Goal: Consume media (video, audio): Consume media (video, audio)

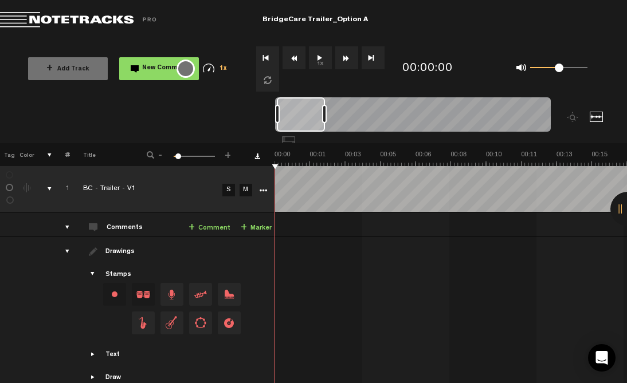
click at [320, 53] on button "1x" at bounding box center [320, 57] width 23 height 23
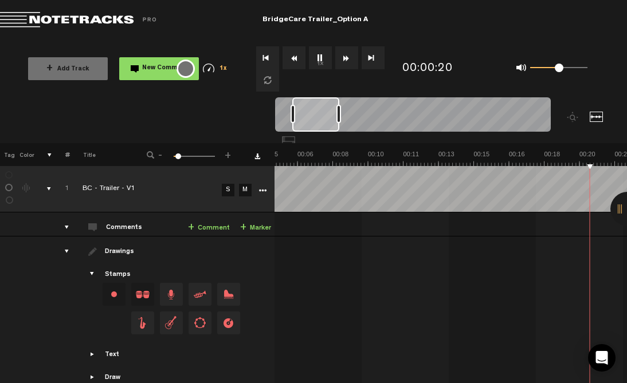
scroll to position [0, 259]
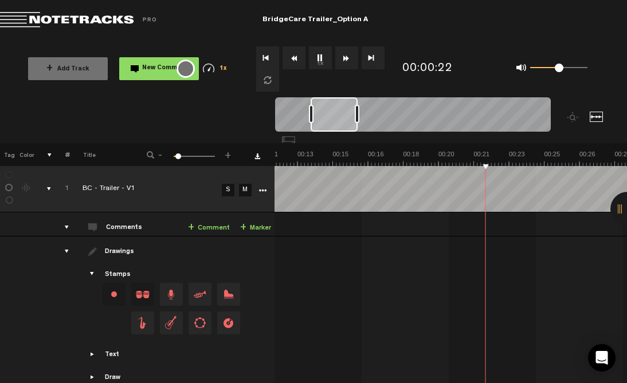
click at [320, 61] on button "1x" at bounding box center [320, 57] width 23 height 23
click at [324, 62] on button "1x" at bounding box center [320, 57] width 23 height 23
click at [324, 56] on button "1x" at bounding box center [320, 57] width 23 height 23
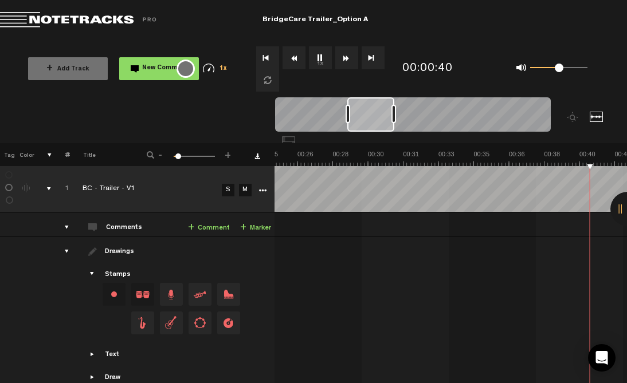
scroll to position [0, 682]
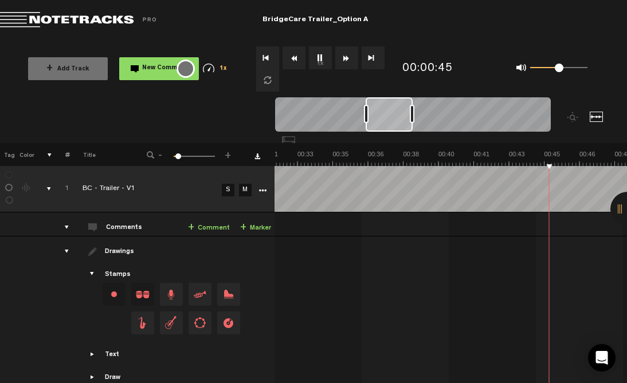
click at [318, 58] on button "1x" at bounding box center [320, 57] width 23 height 23
click at [445, 164] on div "+ New drawing Tag Color # Title - 1 100 6 + [DATE] - Trailer - V1 S M Export to…" at bounding box center [312, 259] width 627 height 233
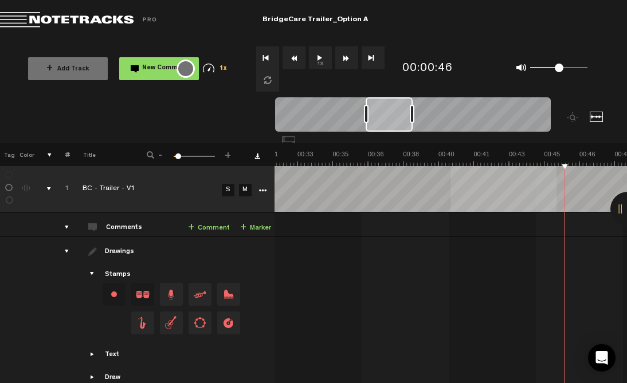
scroll to position [0, 740]
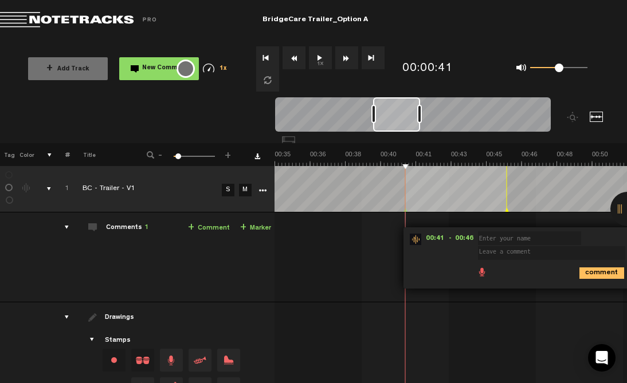
click at [320, 57] on button "1x" at bounding box center [320, 57] width 23 height 23
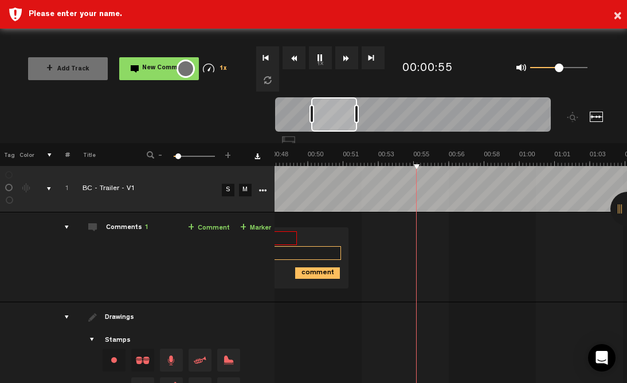
scroll to position [0, 1026]
drag, startPoint x: 409, startPoint y: 113, endPoint x: 328, endPoint y: 111, distance: 80.9
click at [328, 111] on div at bounding box center [334, 114] width 46 height 34
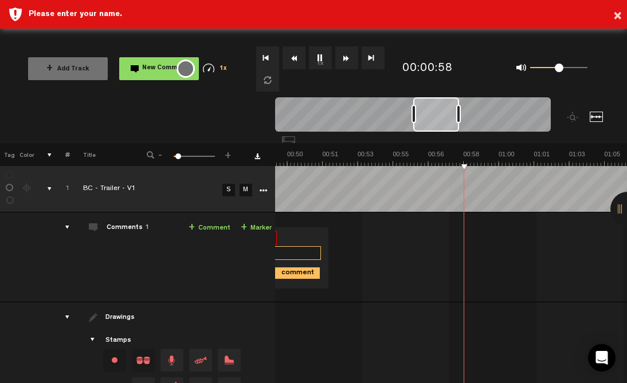
scroll to position [0, 1095]
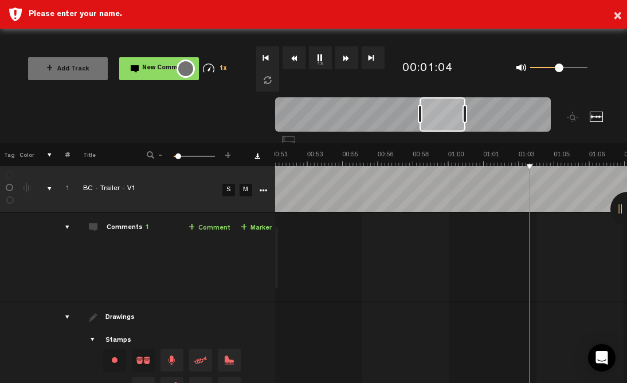
click at [314, 52] on button "1x" at bounding box center [320, 57] width 23 height 23
click at [320, 54] on button "1x" at bounding box center [320, 57] width 23 height 23
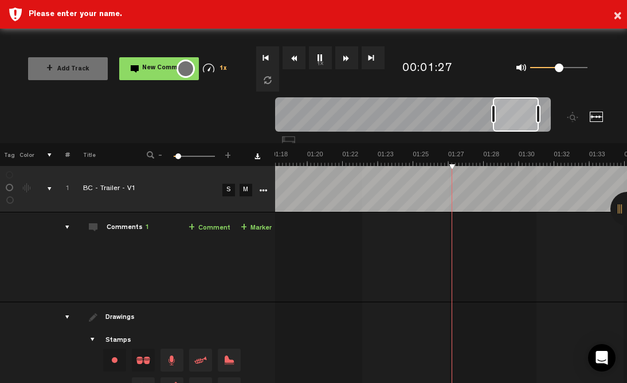
scroll to position [0, 1659]
click at [319, 56] on button "1x" at bounding box center [320, 57] width 23 height 23
click at [322, 53] on button "1x" at bounding box center [320, 57] width 23 height 23
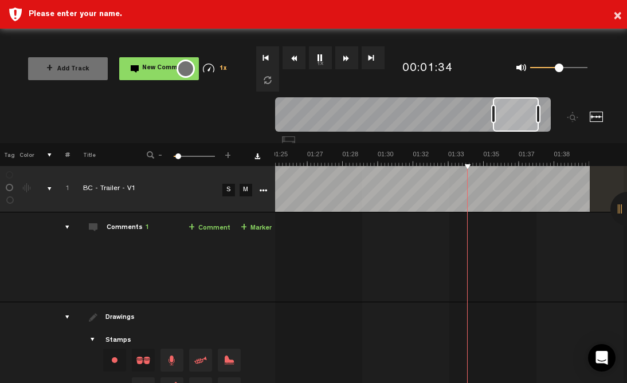
click at [322, 53] on button "1x" at bounding box center [320, 57] width 23 height 23
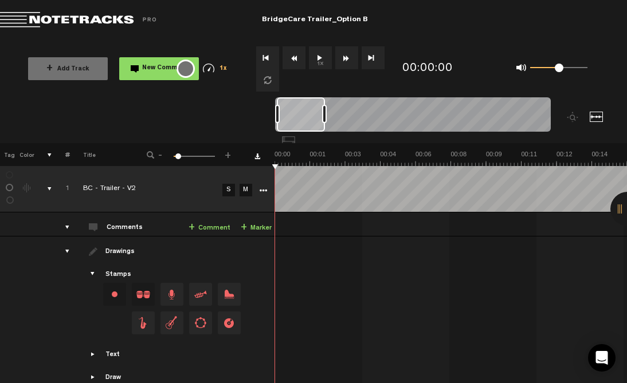
click at [318, 57] on button "1x" at bounding box center [320, 57] width 23 height 23
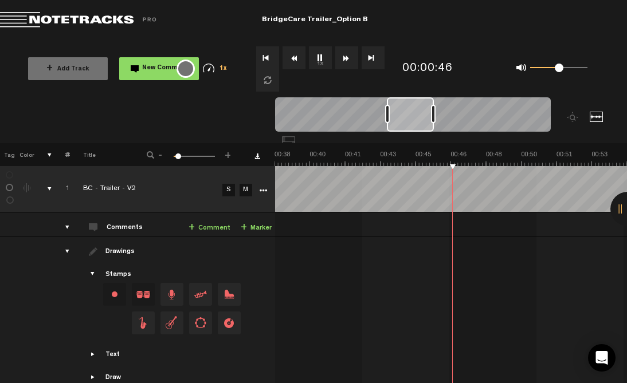
scroll to position [0, 846]
click at [320, 57] on button "1x" at bounding box center [320, 57] width 23 height 23
